Goal: Task Accomplishment & Management: Use online tool/utility

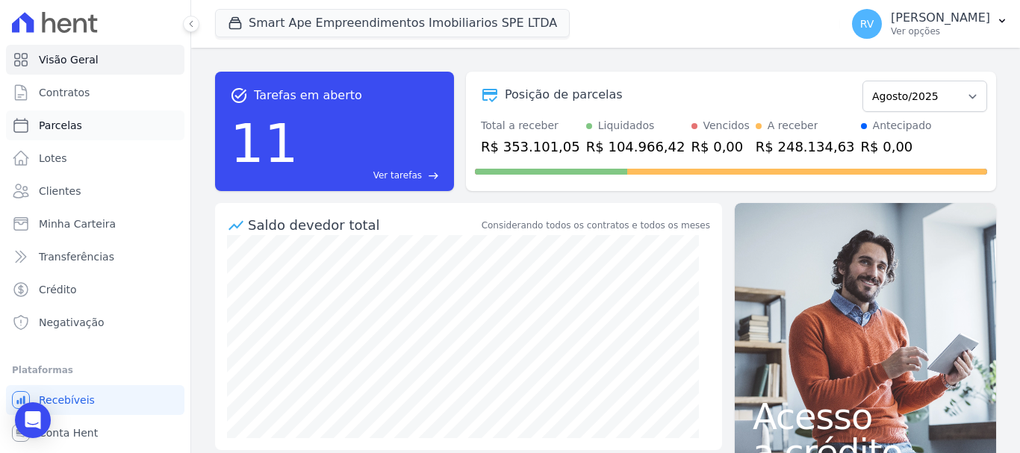
click at [119, 121] on link "Parcelas" at bounding box center [95, 126] width 178 height 30
select select
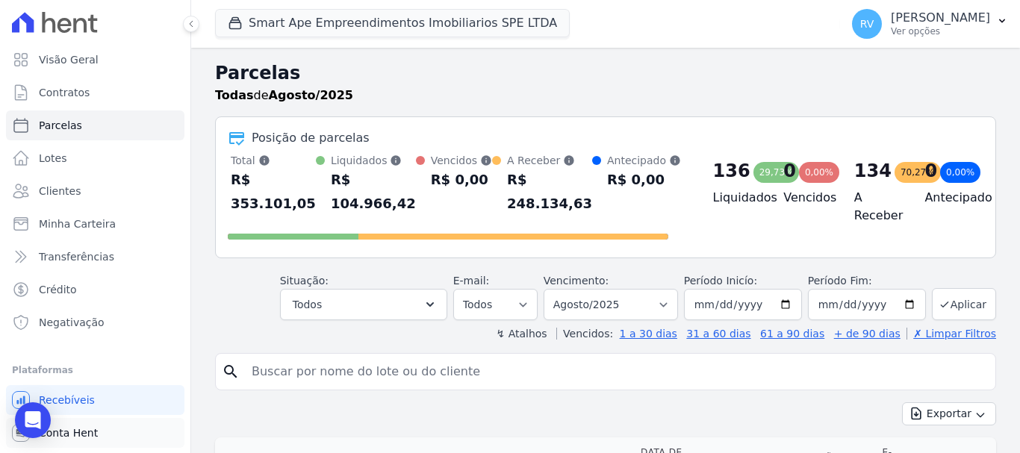
click at [86, 438] on span "Conta Hent" at bounding box center [68, 433] width 59 height 15
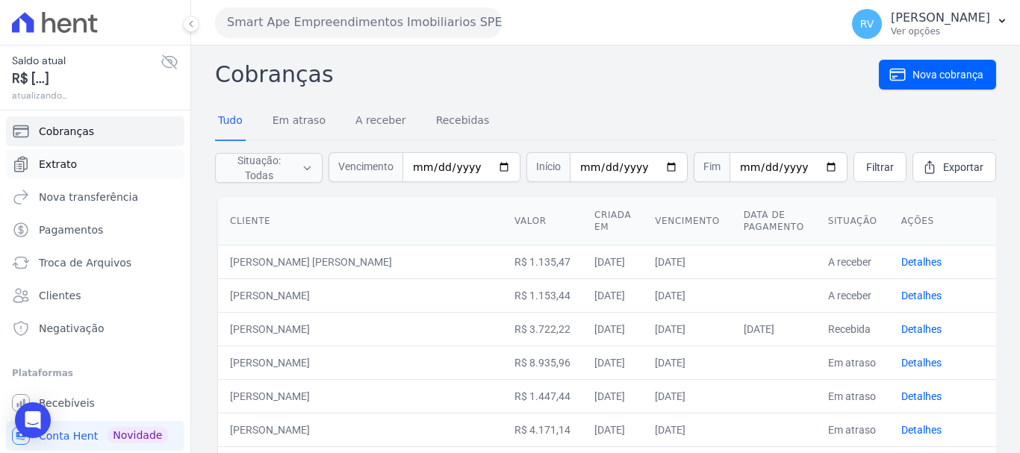
click at [93, 167] on link "Extrato" at bounding box center [95, 164] width 178 height 30
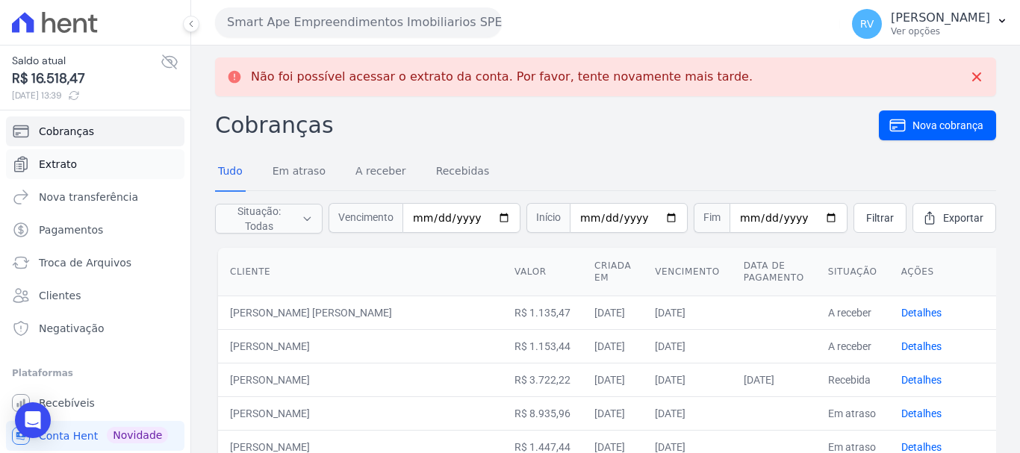
click at [97, 166] on link "Extrato" at bounding box center [95, 164] width 178 height 30
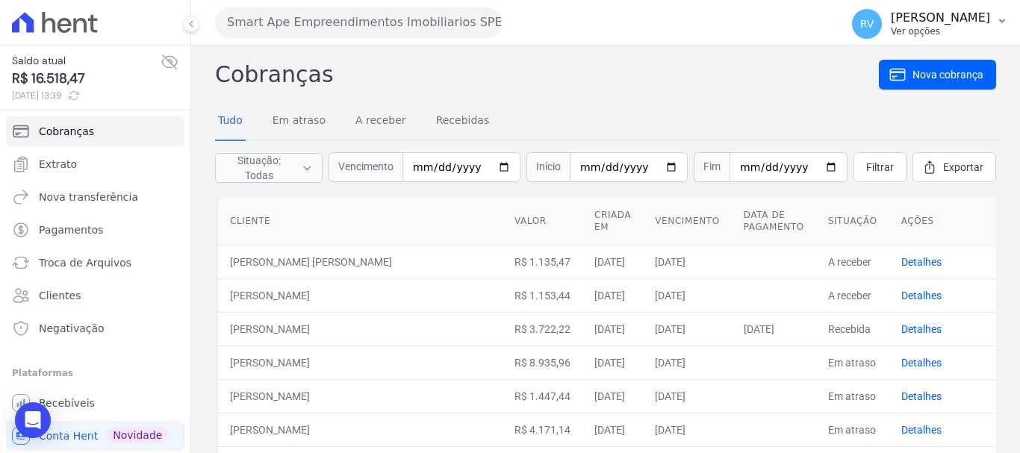
click at [922, 24] on p "[PERSON_NAME]" at bounding box center [940, 17] width 99 height 15
click at [699, 72] on h2 "Cobranças" at bounding box center [547, 75] width 664 height 34
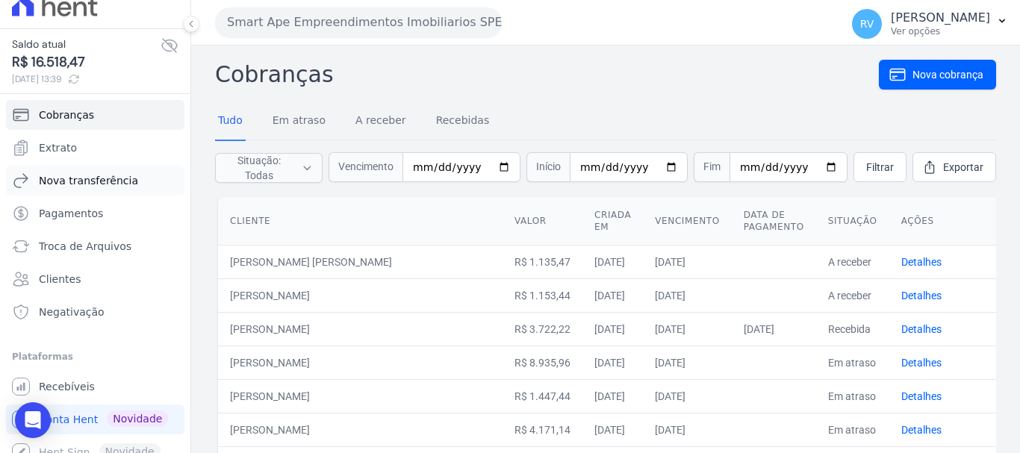
scroll to position [31, 0]
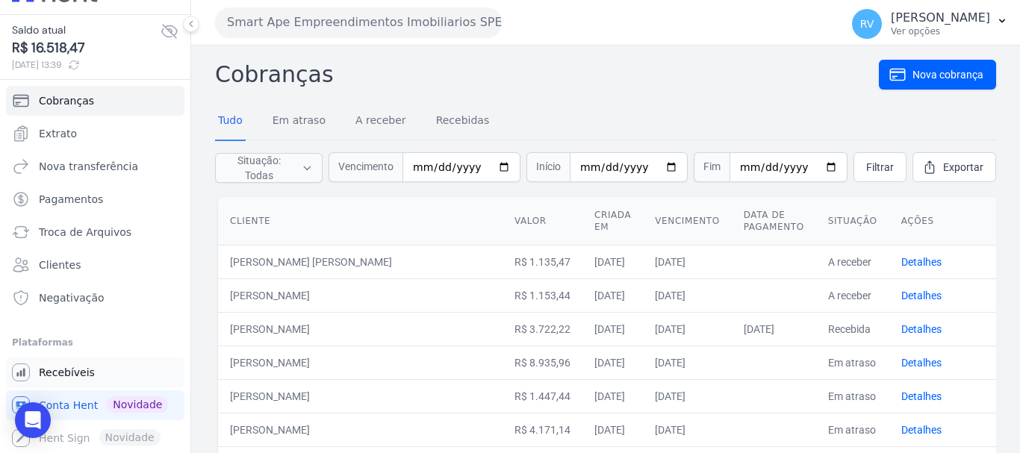
click at [73, 376] on span "Recebíveis" at bounding box center [67, 372] width 56 height 15
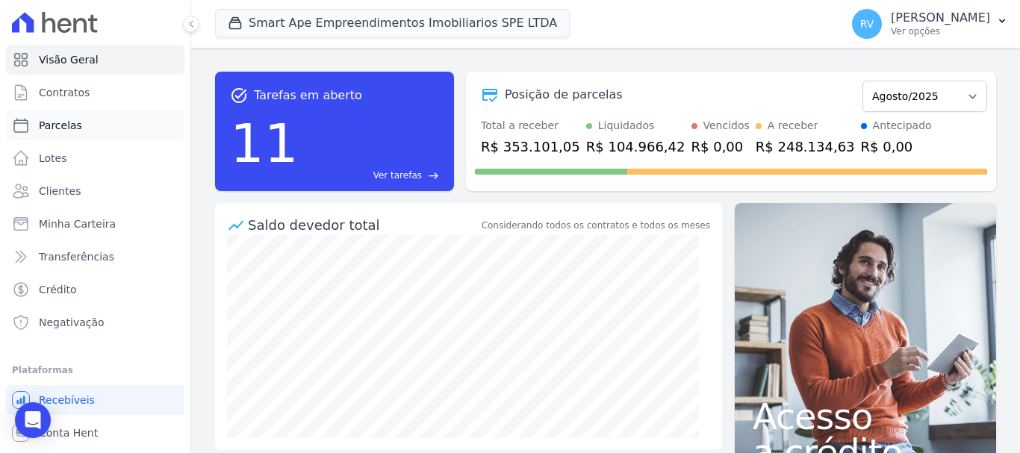
click at [84, 123] on link "Parcelas" at bounding box center [95, 126] width 178 height 30
select select
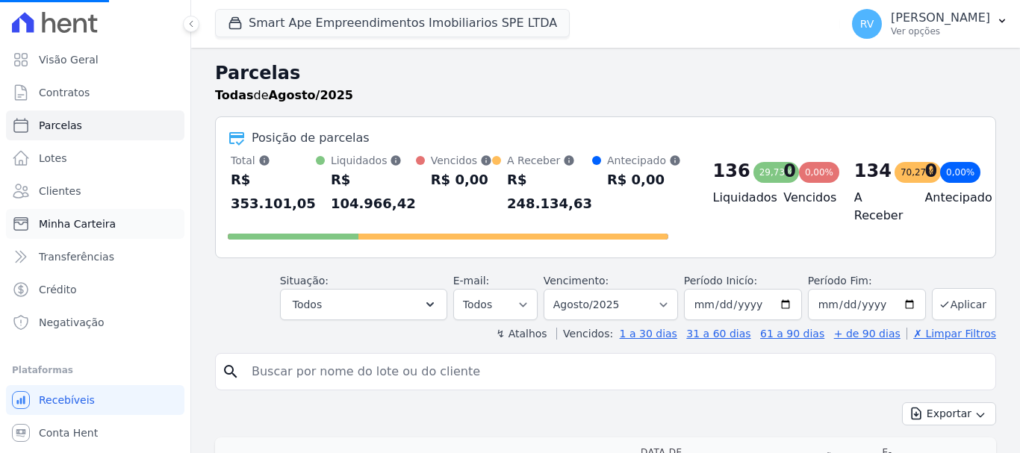
select select
click at [942, 19] on p "[PERSON_NAME]" at bounding box center [940, 17] width 99 height 15
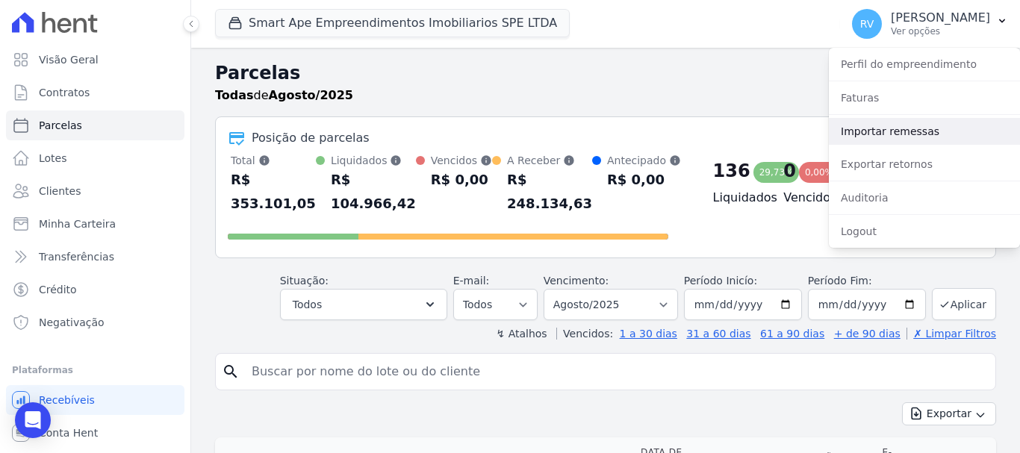
click at [892, 127] on link "Importar remessas" at bounding box center [924, 131] width 191 height 27
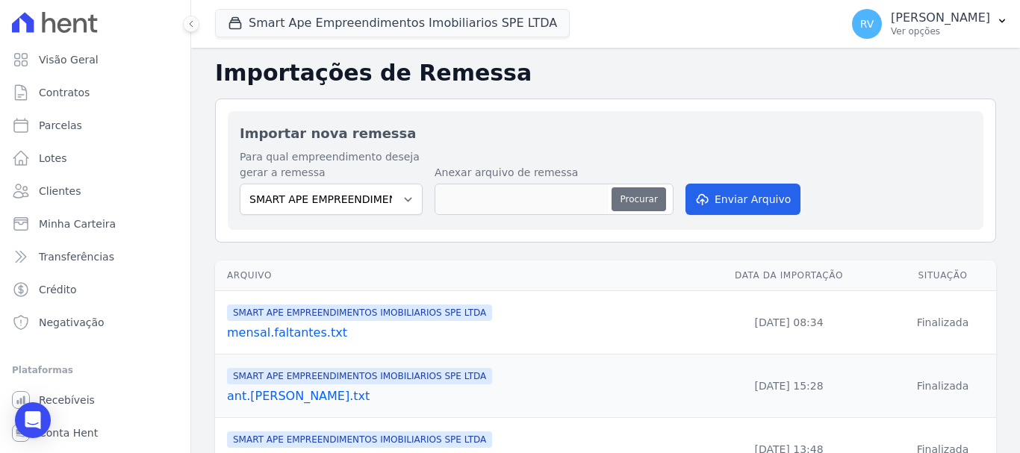
click at [651, 203] on button "Procurar" at bounding box center [639, 199] width 54 height 24
type input "antecipação-[PERSON_NAME].txt"
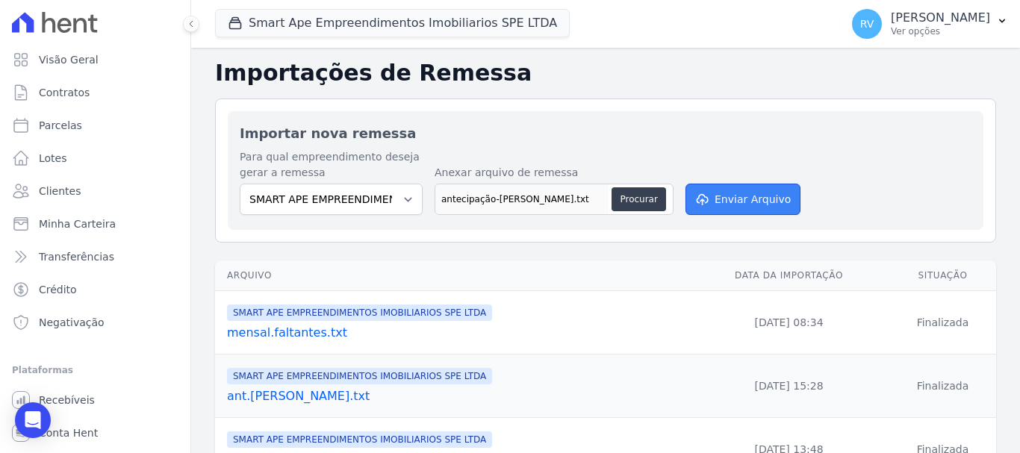
click at [739, 202] on button "Enviar Arquivo" at bounding box center [743, 199] width 115 height 31
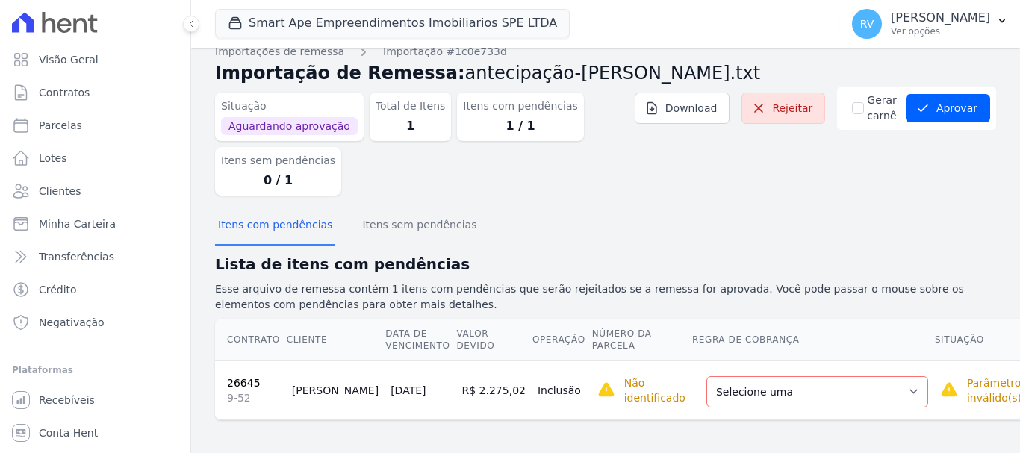
scroll to position [19, 0]
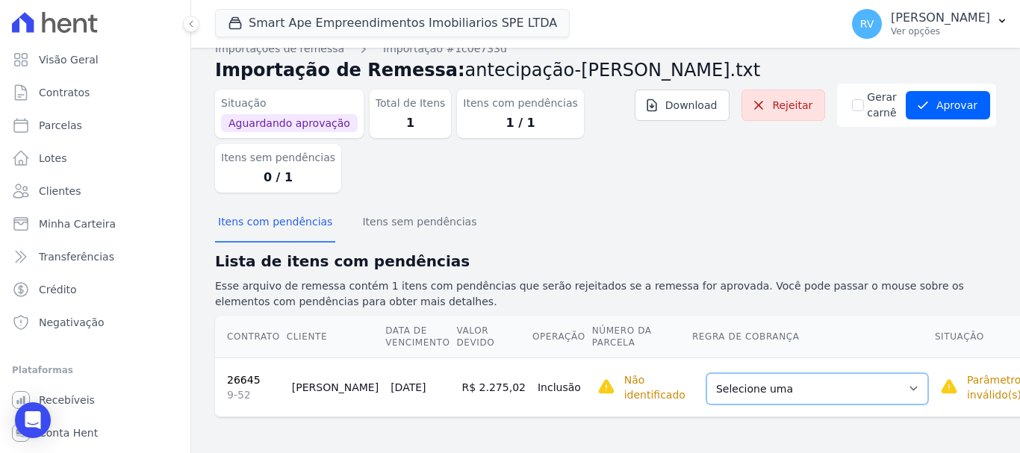
click at [798, 388] on select "Selecione uma Nova Parcela Avulsa Parcela Avulsa Existente Parcela Normal (23 X…" at bounding box center [817, 388] width 222 height 31
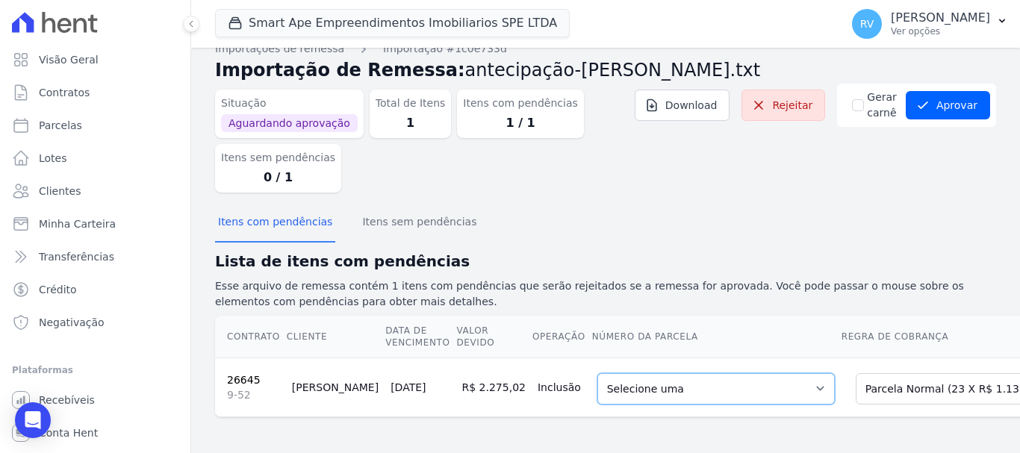
drag, startPoint x: 670, startPoint y: 397, endPoint x: 636, endPoint y: 392, distance: 34.7
click at [636, 392] on select "Selecione uma 5 - [DATE] - R$ 1.137,51 - Agendado 6 - [DATE] - R$ 1.137,51 - Ag…" at bounding box center [715, 388] width 237 height 31
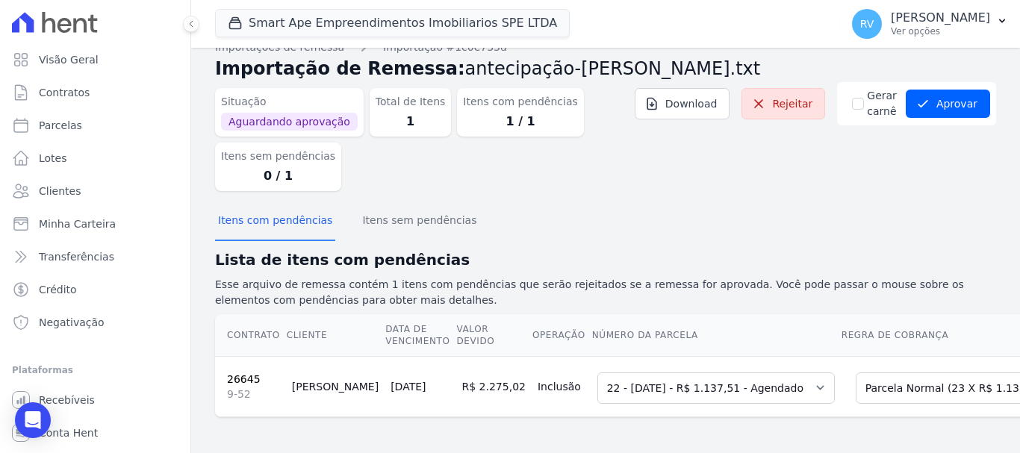
scroll to position [32, 0]
click at [969, 90] on button "Aprovar" at bounding box center [948, 104] width 84 height 28
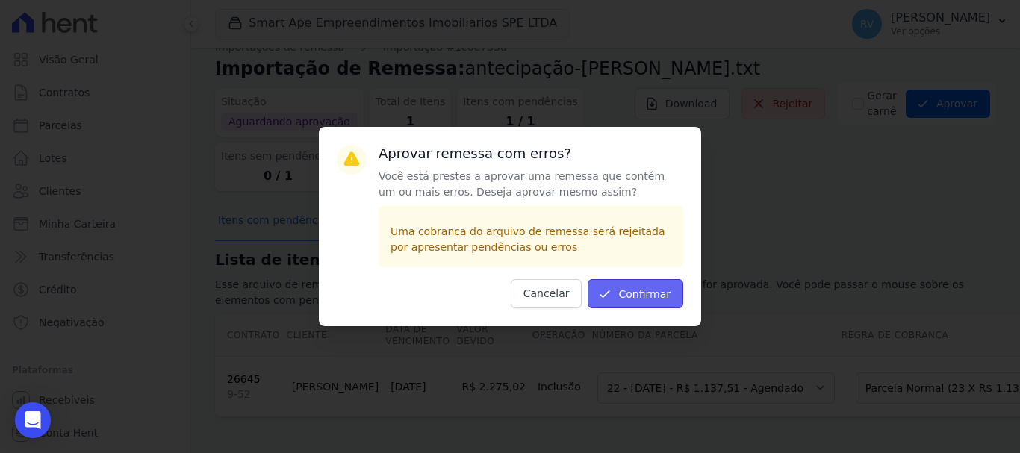
click at [646, 283] on button "Confirmar" at bounding box center [636, 293] width 96 height 29
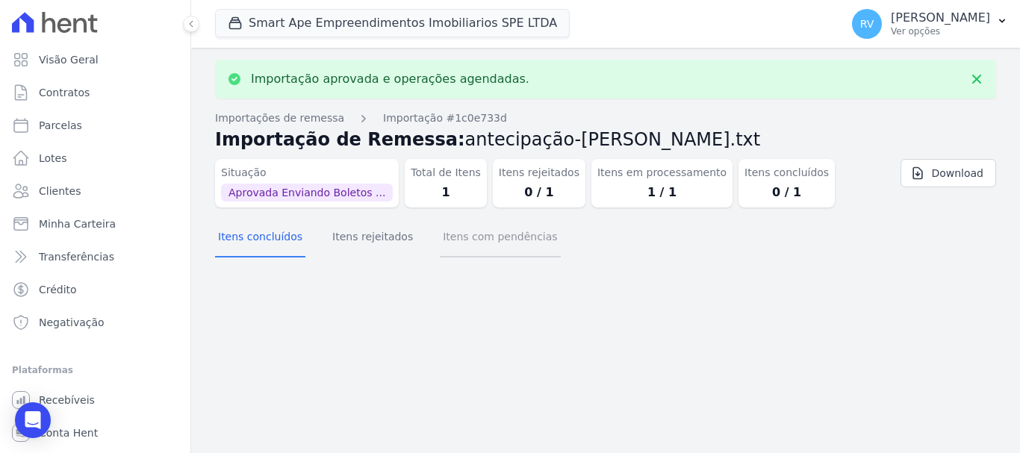
click at [453, 241] on button "Itens com pendências" at bounding box center [500, 238] width 120 height 39
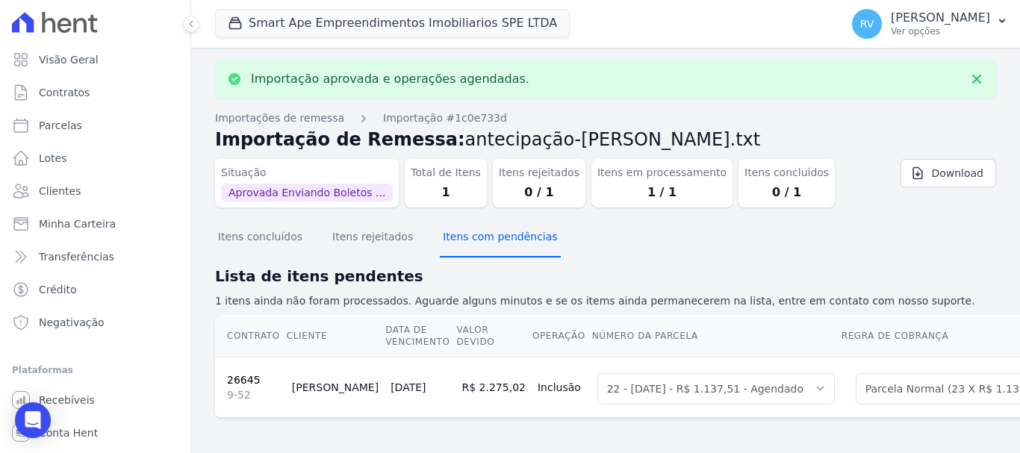
click at [453, 241] on button "Itens com pendências" at bounding box center [500, 238] width 120 height 39
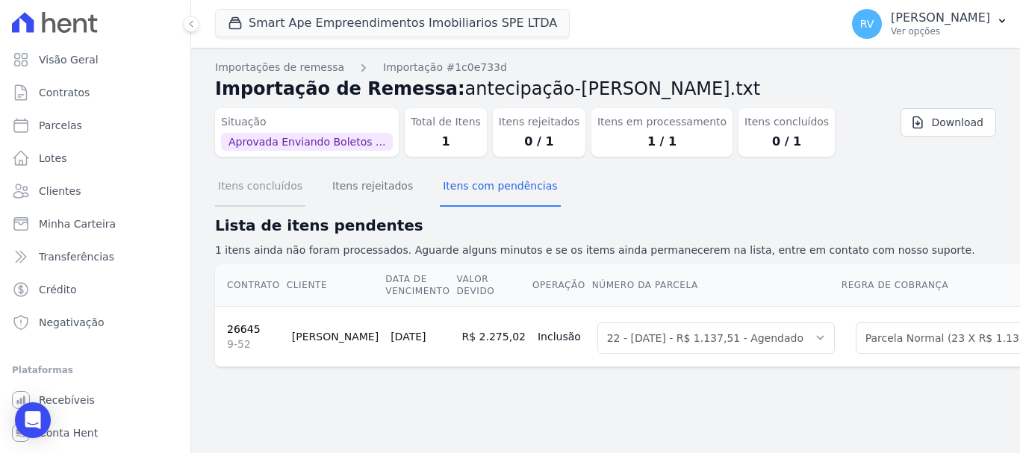
click at [242, 197] on button "Itens concluídos" at bounding box center [260, 187] width 90 height 39
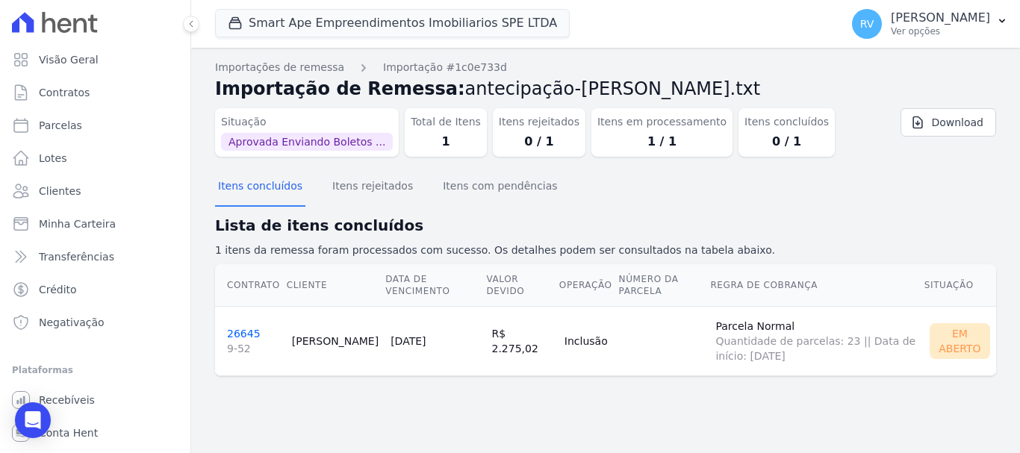
click at [246, 328] on link "26645 9-52" at bounding box center [253, 342] width 53 height 28
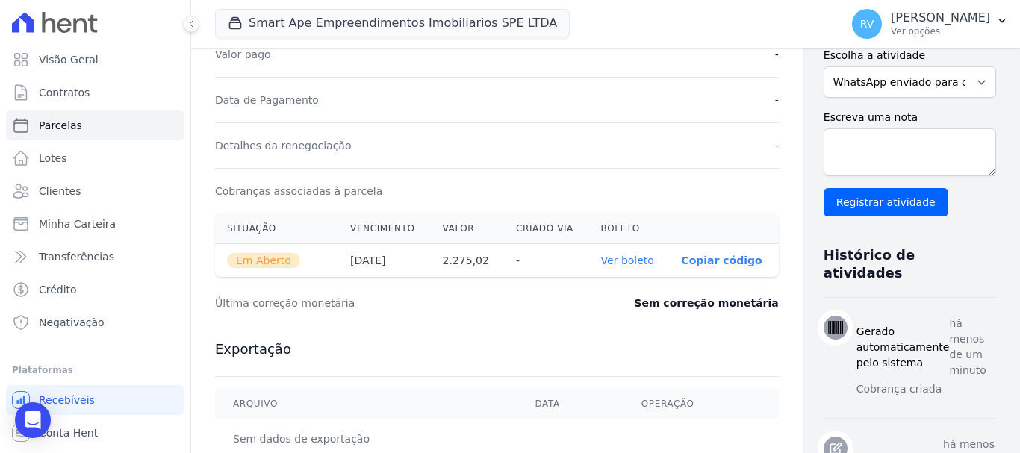
scroll to position [523, 0]
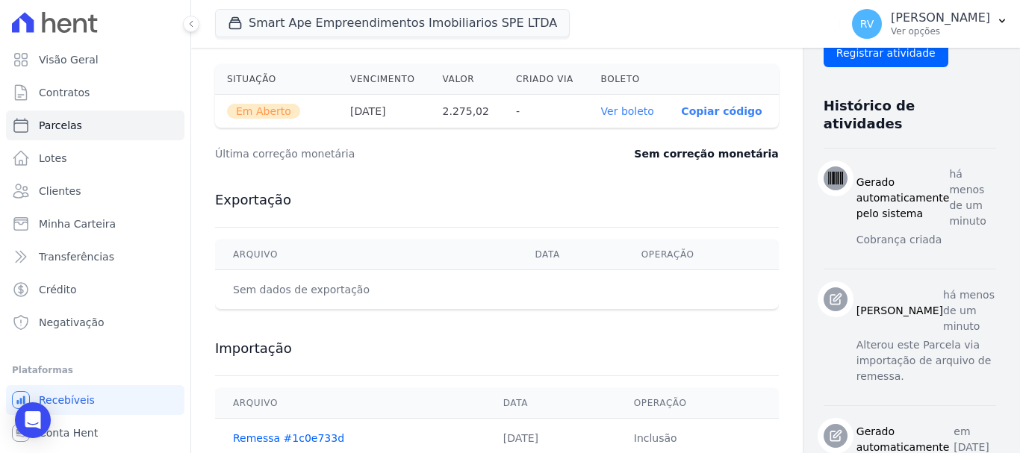
click at [613, 116] on link "Ver boleto" at bounding box center [627, 111] width 53 height 12
